Goal: Task Accomplishment & Management: Manage account settings

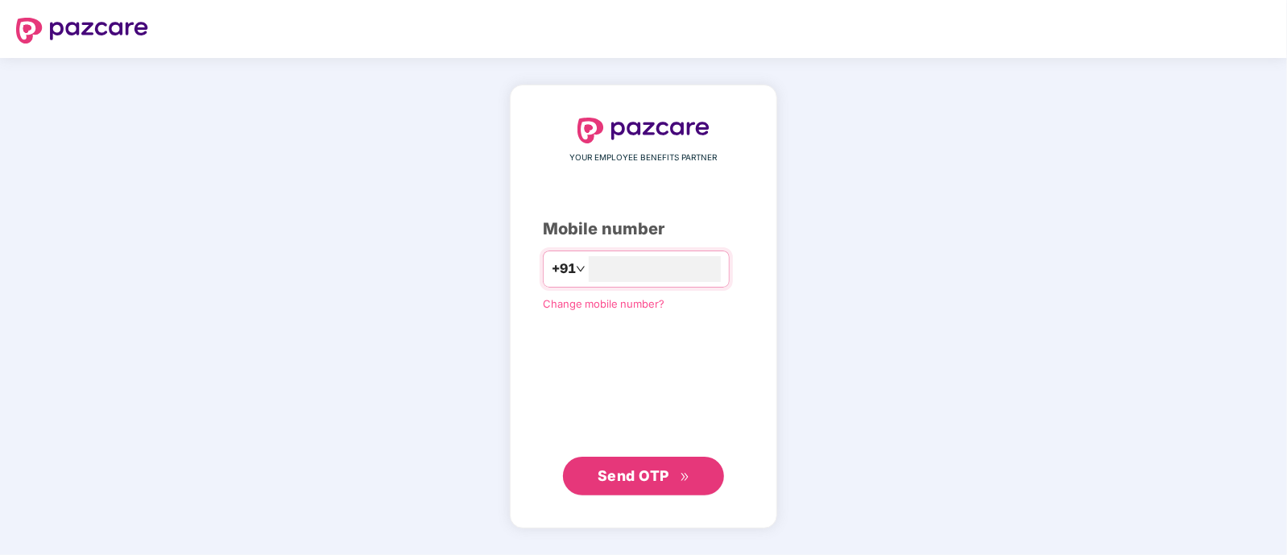
type input "**********"
click at [649, 491] on button "Send OTP" at bounding box center [643, 475] width 161 height 39
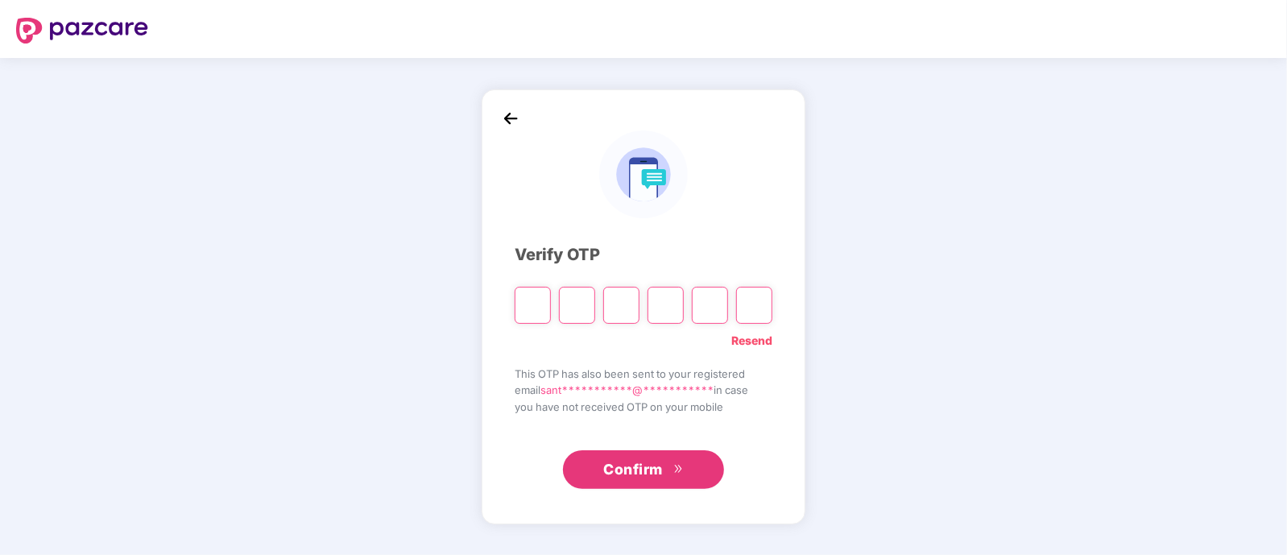
type input "*"
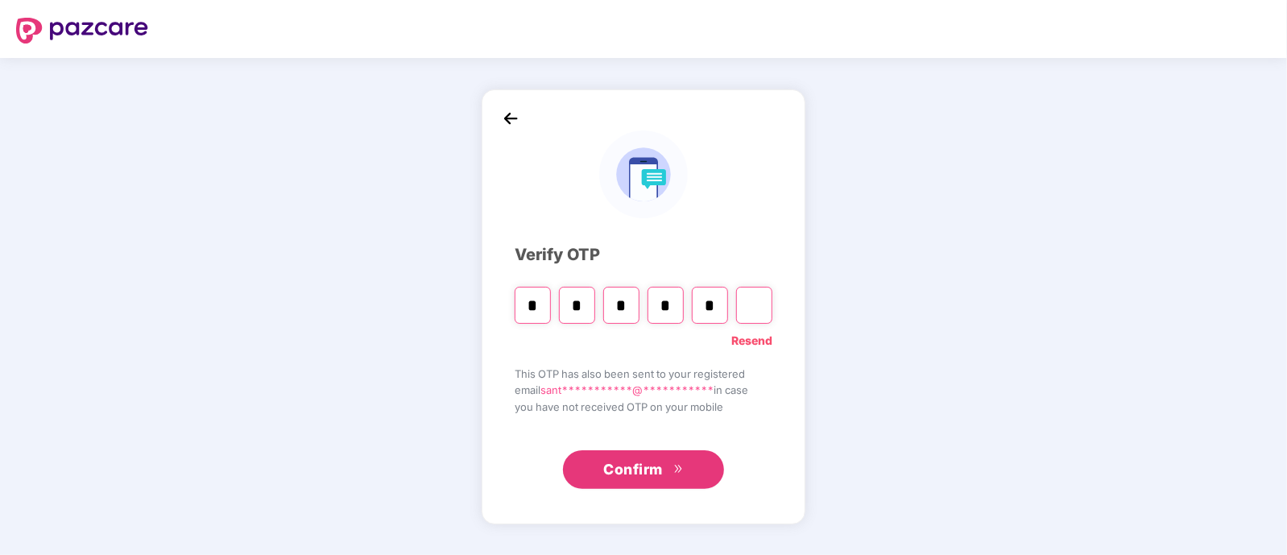
type input "*"
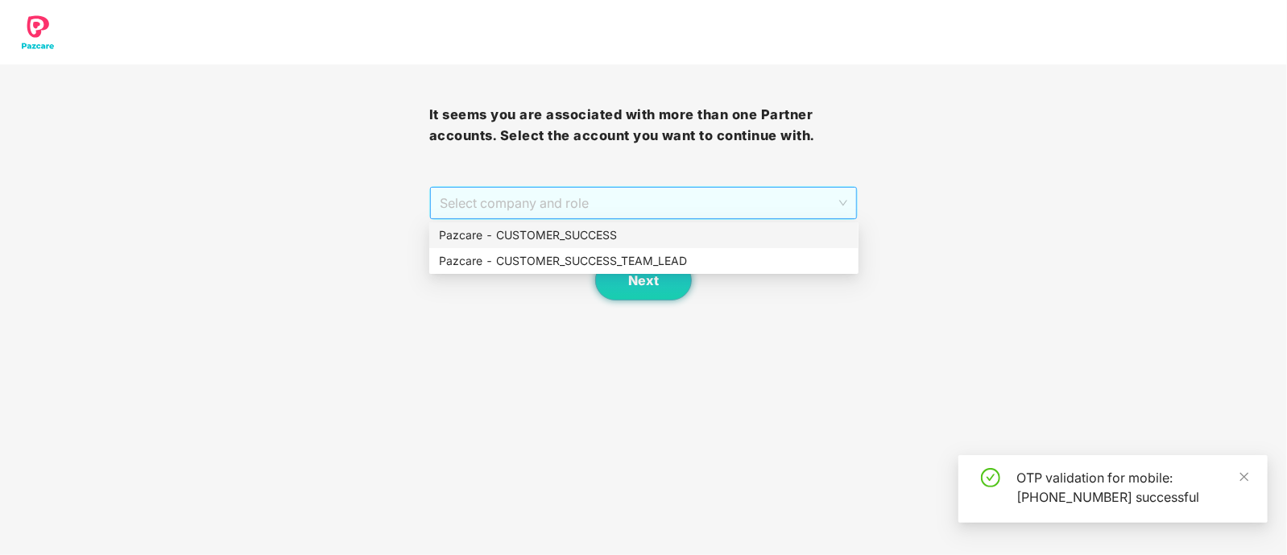
click at [560, 212] on span "Select company and role" at bounding box center [644, 203] width 408 height 31
click at [563, 258] on div "Pazcare - CUSTOMER_SUCCESS_TEAM_LEAD" at bounding box center [644, 261] width 410 height 18
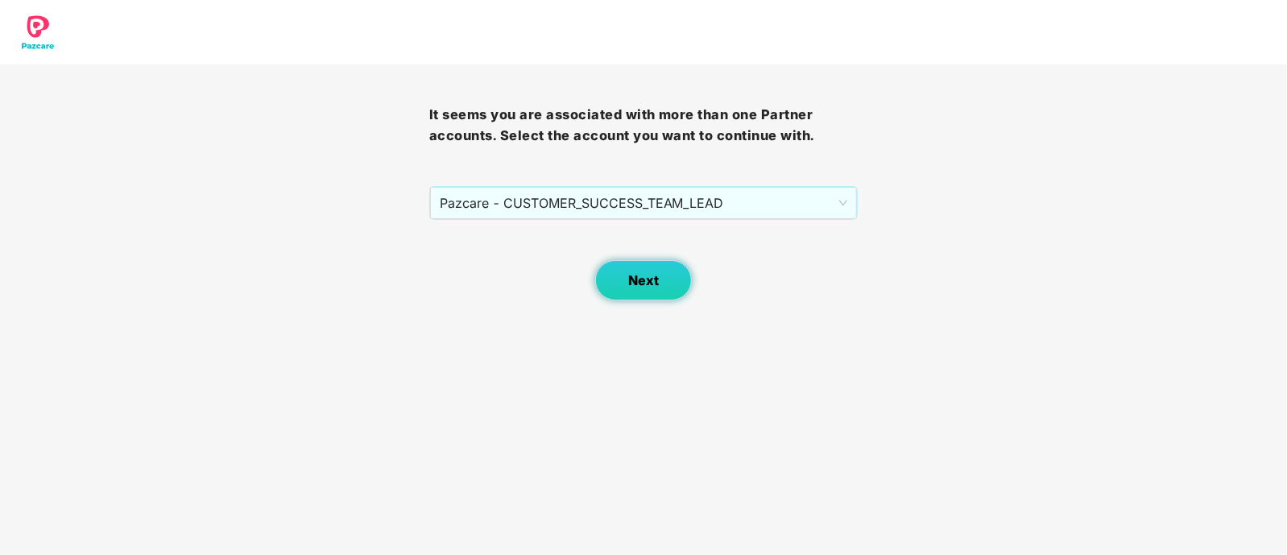
click at [632, 273] on span "Next" at bounding box center [643, 280] width 31 height 15
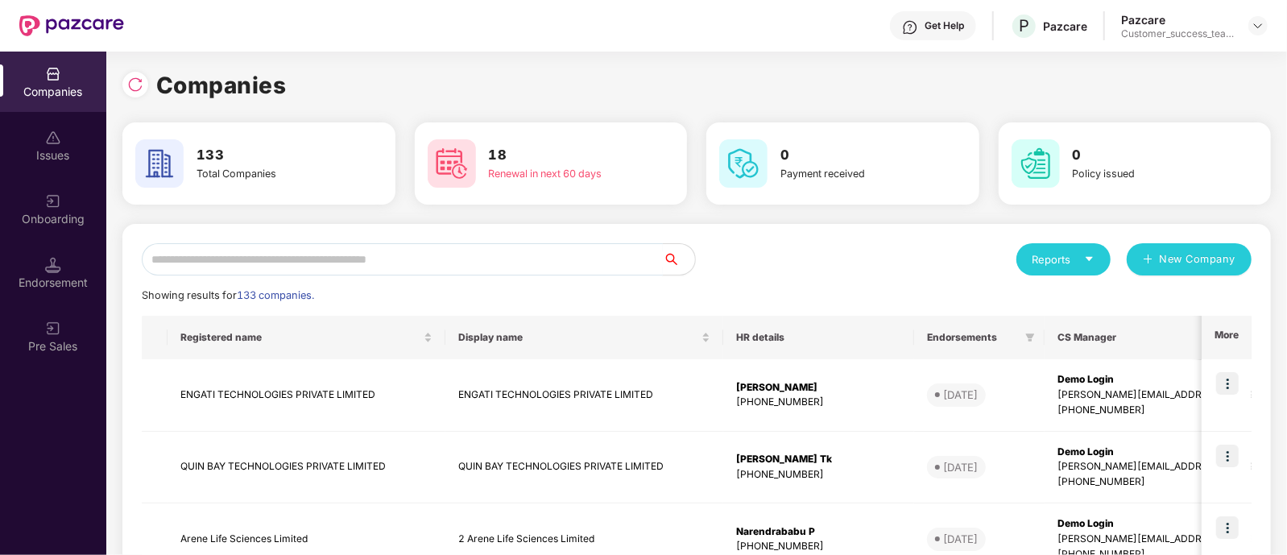
click at [568, 263] on input "text" at bounding box center [402, 259] width 521 height 32
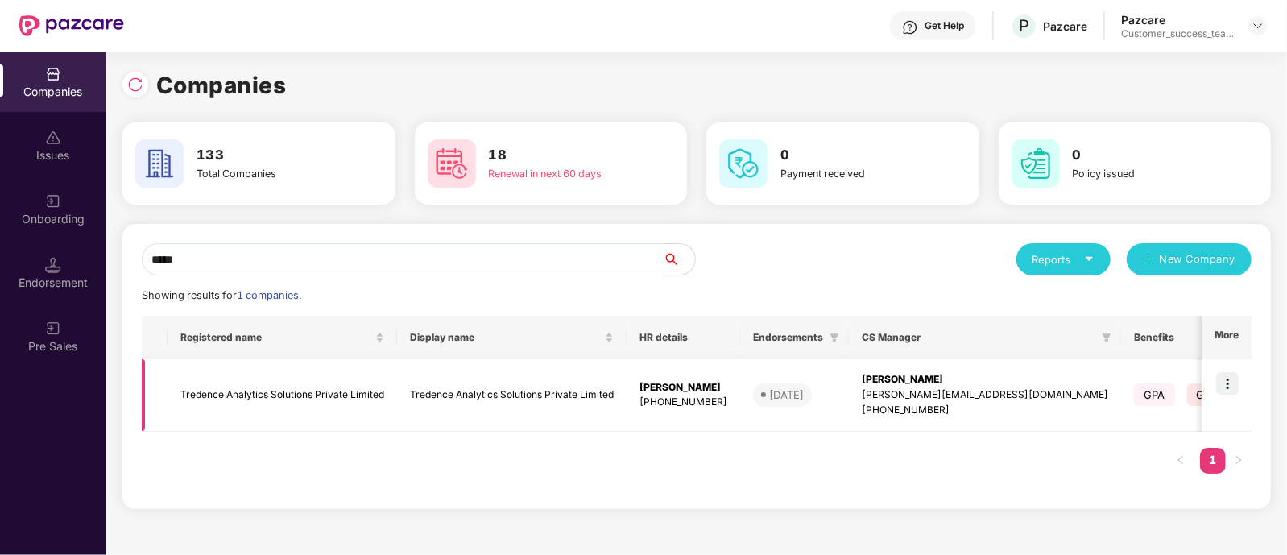
type input "*****"
click at [1231, 392] on img at bounding box center [1227, 383] width 23 height 23
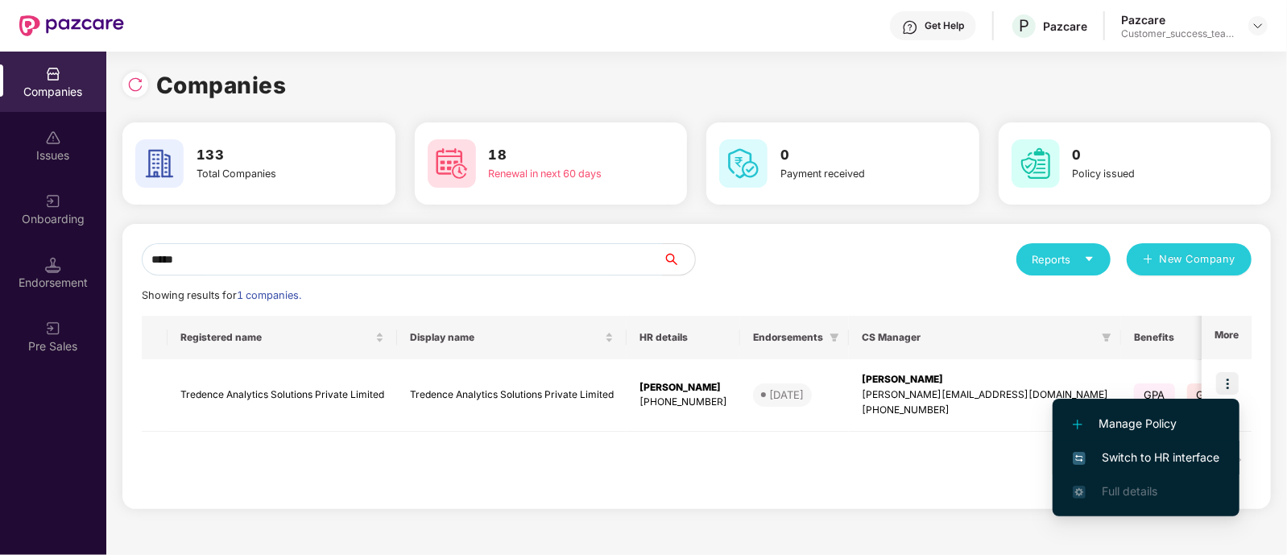
click at [1156, 461] on span "Switch to HR interface" at bounding box center [1146, 458] width 147 height 18
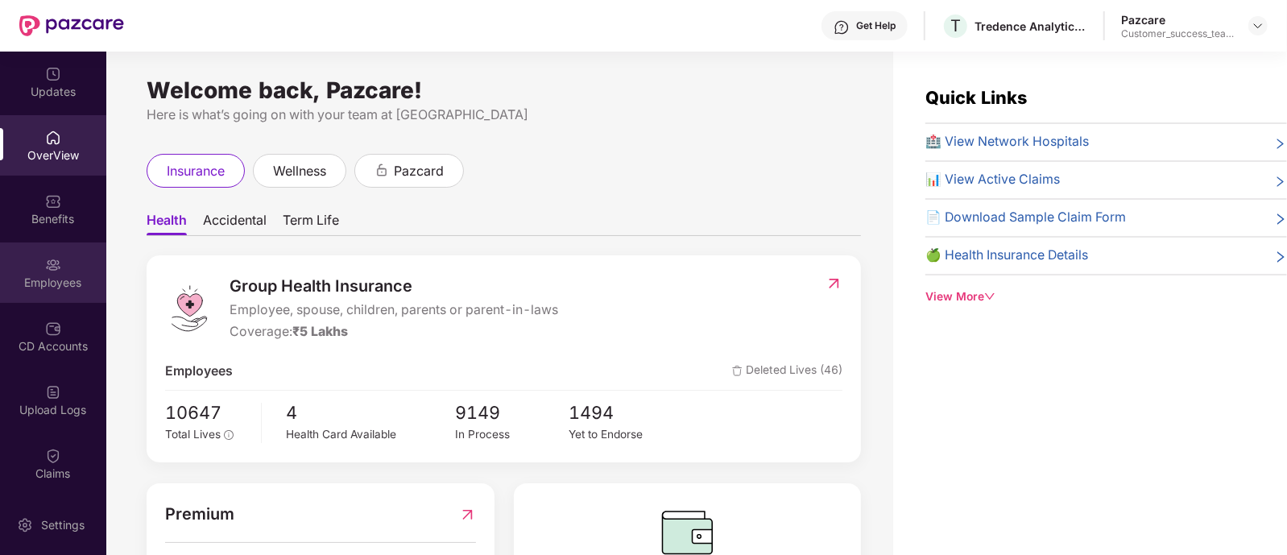
click at [28, 271] on div "Employees" at bounding box center [53, 272] width 106 height 60
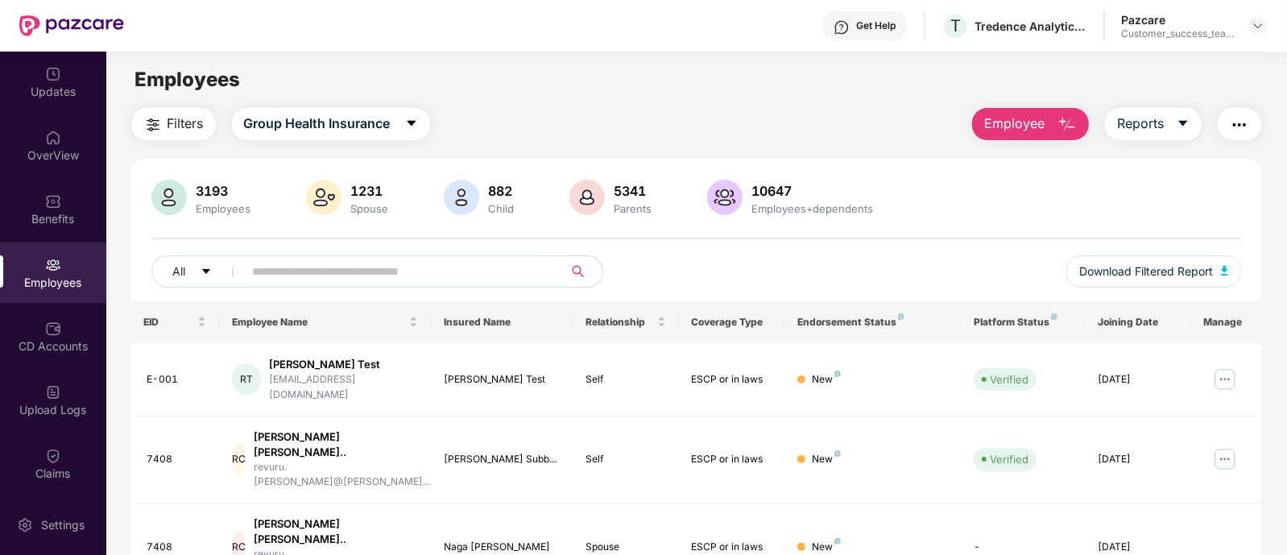
click at [332, 276] on input "text" at bounding box center [397, 271] width 289 height 24
paste input "****"
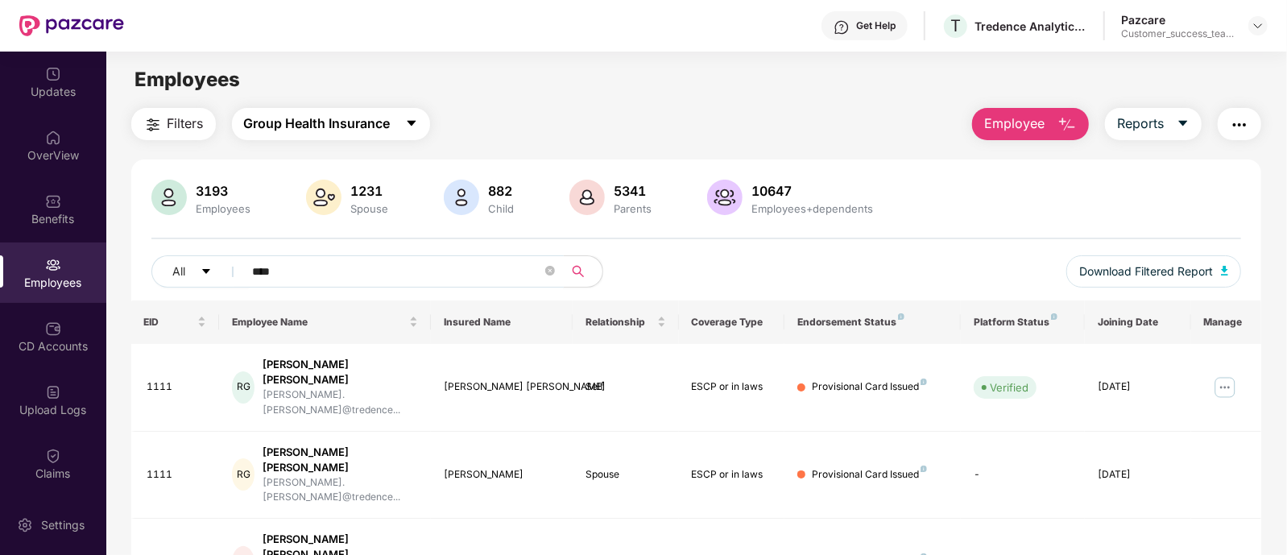
type input "****"
click at [338, 130] on span "Group Health Insurance" at bounding box center [317, 124] width 147 height 20
click at [560, 74] on div "Employees" at bounding box center [696, 79] width 1180 height 31
click at [1166, 113] on button "Reports" at bounding box center [1153, 124] width 97 height 32
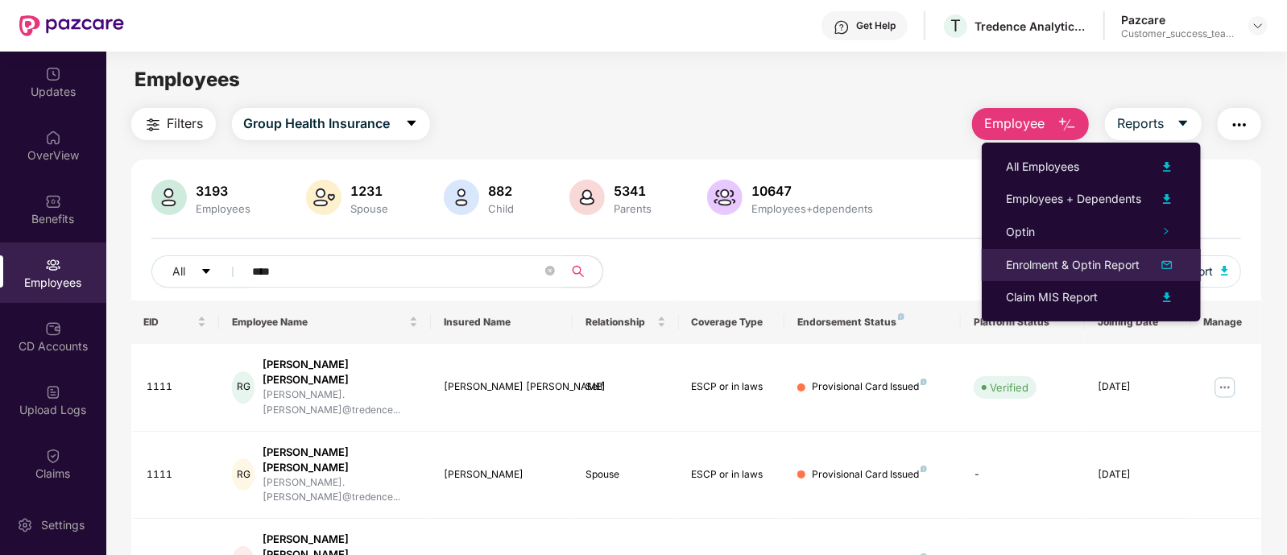
click at [1107, 263] on div "Enrolment & Optin Report" at bounding box center [1073, 265] width 134 height 18
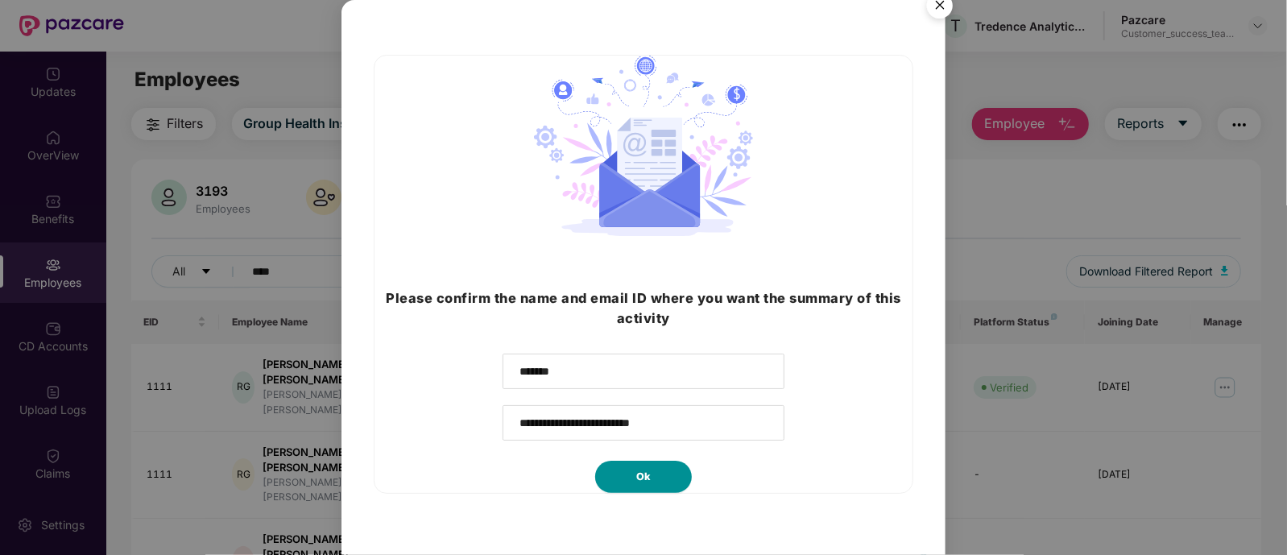
click at [651, 476] on button "Ok" at bounding box center [643, 477] width 97 height 32
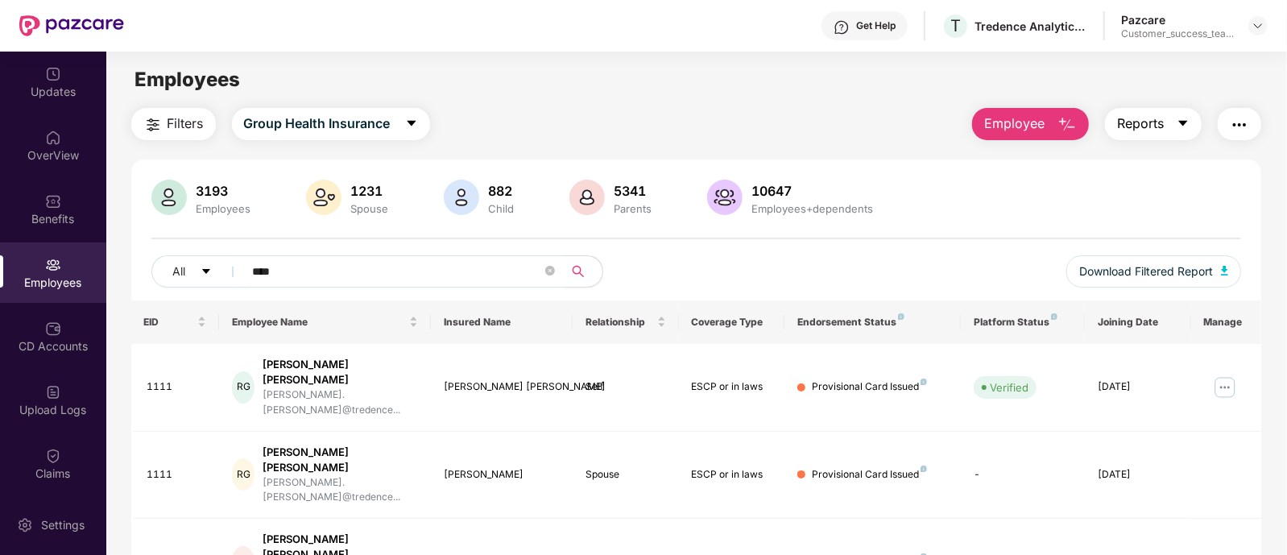
click at [1140, 130] on span "Reports" at bounding box center [1140, 124] width 47 height 20
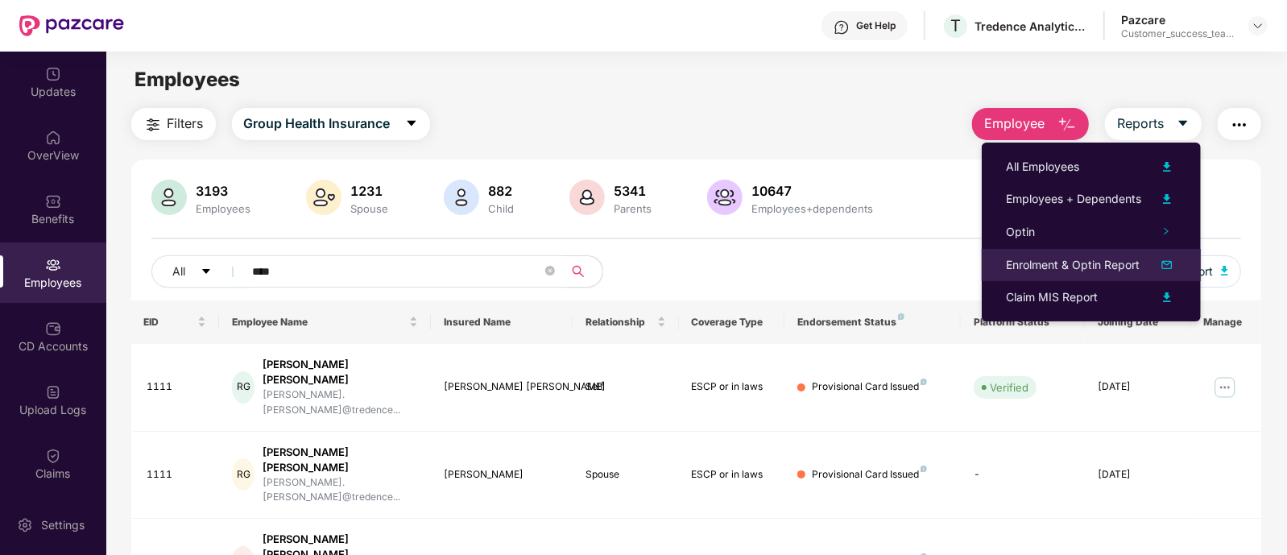
click at [1052, 260] on div "Enrolment & Optin Report" at bounding box center [1073, 265] width 134 height 18
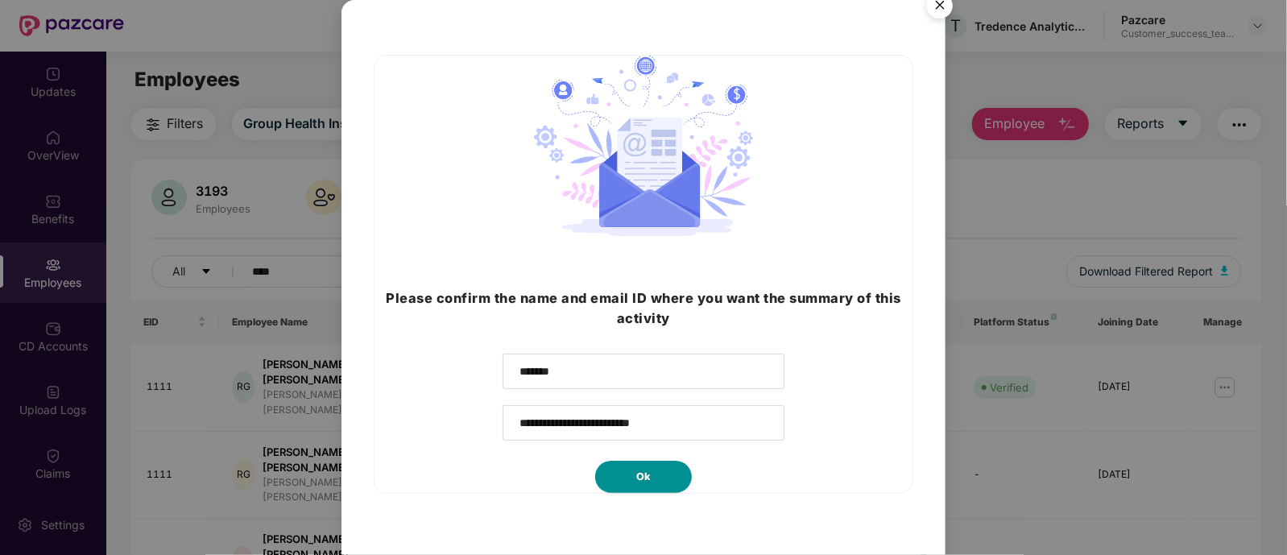
click at [639, 473] on span "Ok" at bounding box center [643, 477] width 14 height 16
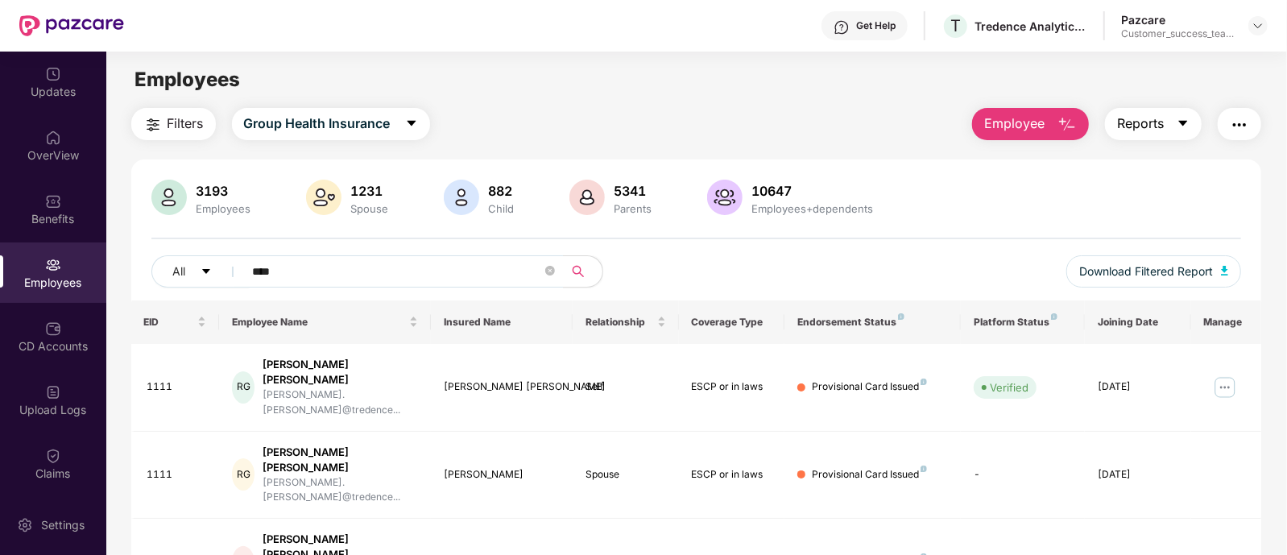
click at [1171, 130] on button "Reports" at bounding box center [1153, 124] width 97 height 32
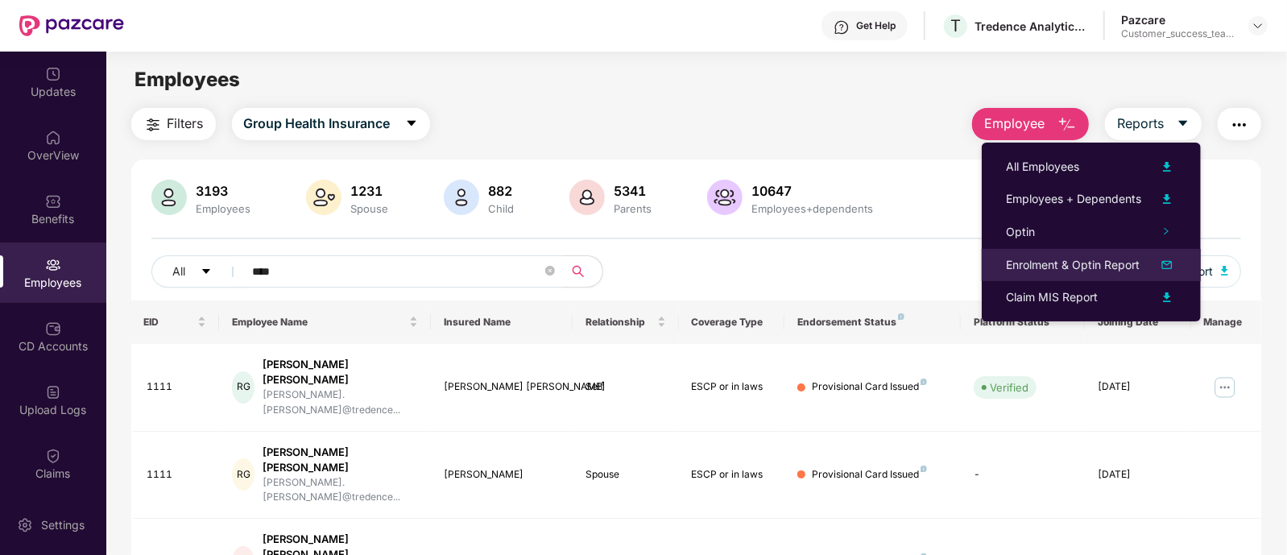
click at [1173, 259] on img at bounding box center [1166, 264] width 19 height 19
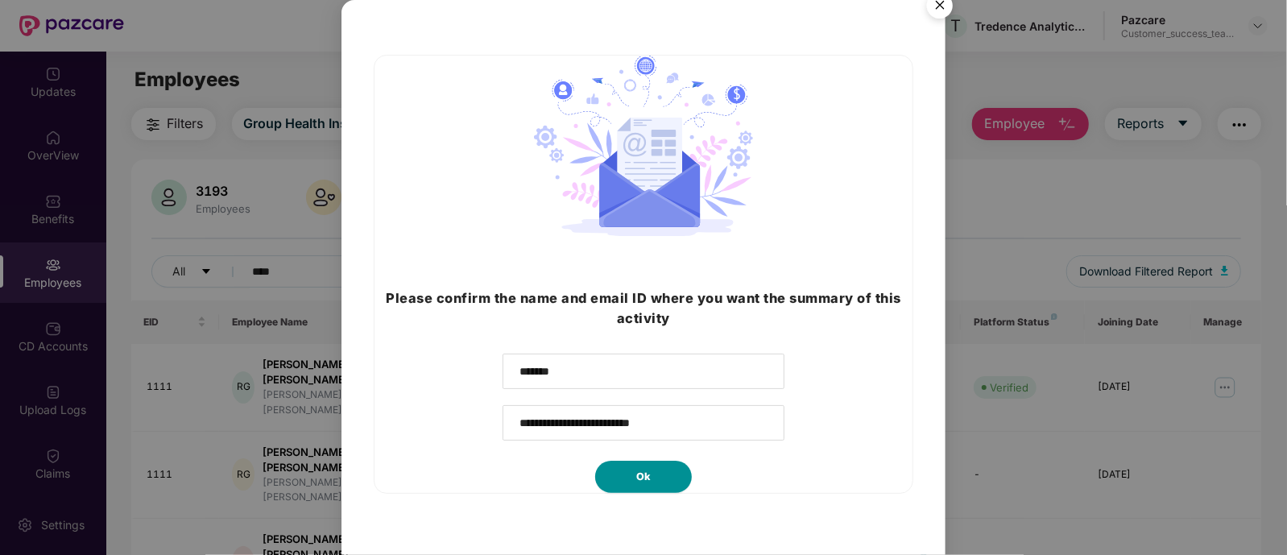
click at [656, 465] on button "Ok" at bounding box center [643, 477] width 97 height 32
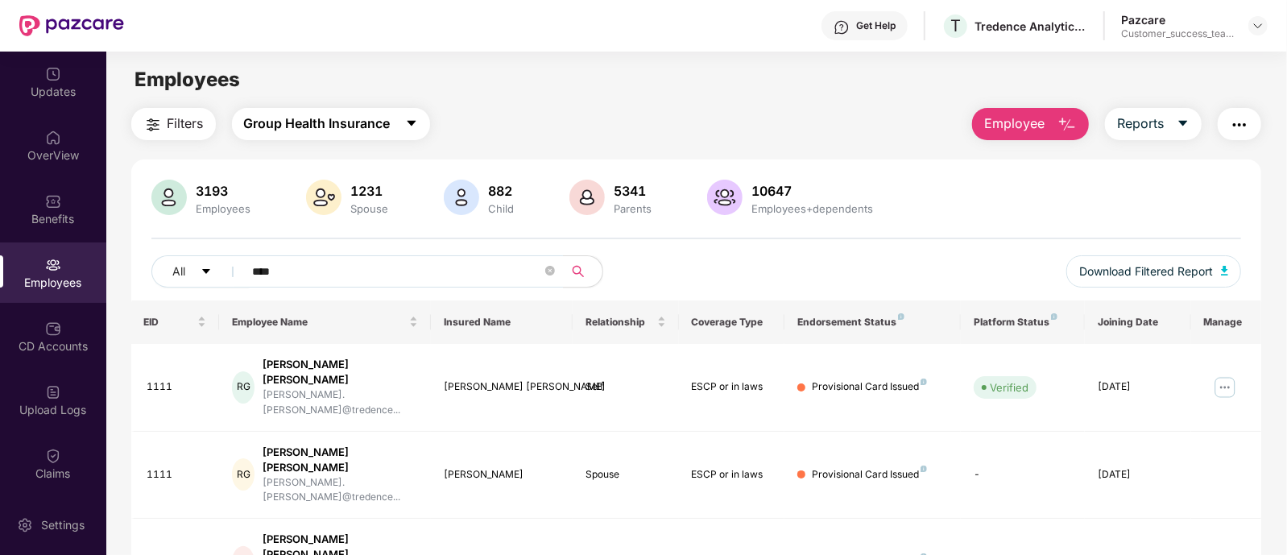
click at [283, 125] on span "Group Health Insurance" at bounding box center [317, 124] width 147 height 20
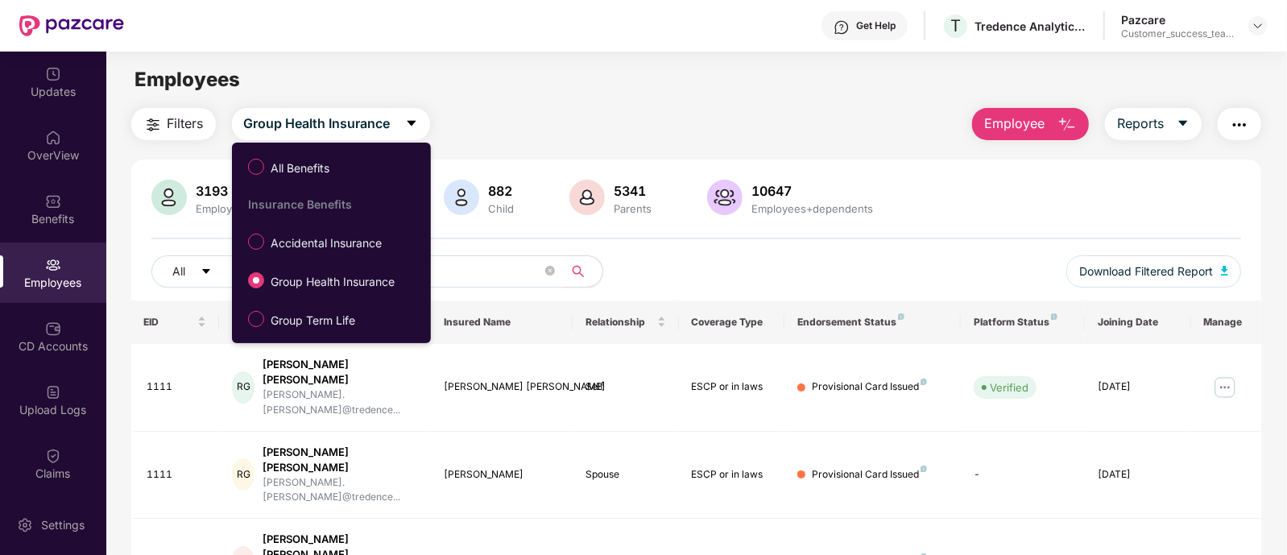
click at [544, 84] on div "Employees" at bounding box center [696, 79] width 1180 height 31
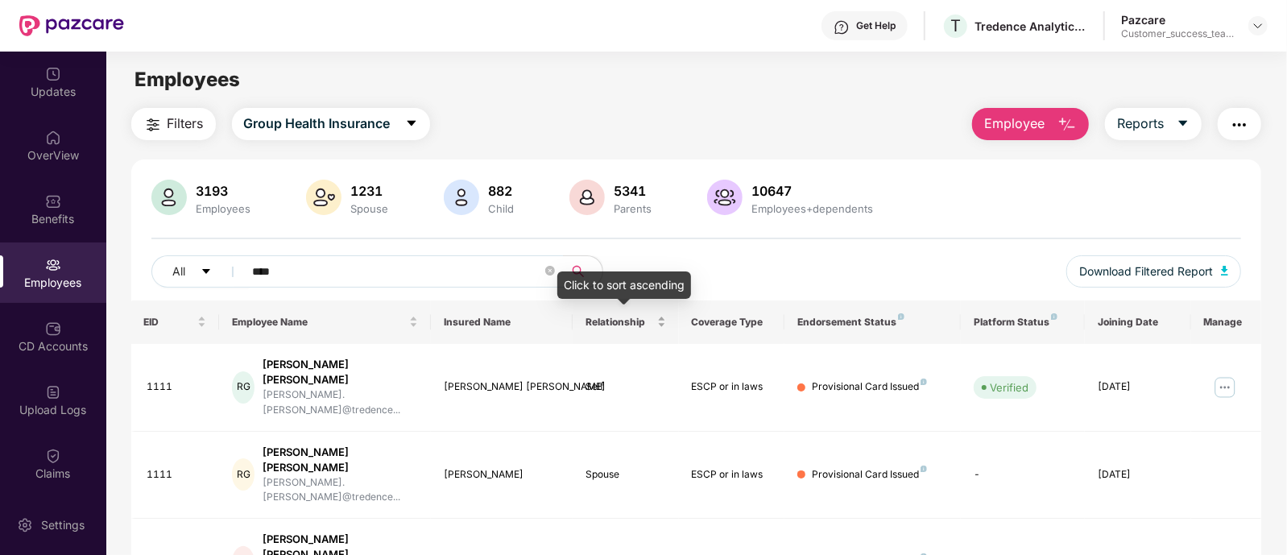
scroll to position [81, 0]
